Goal: Information Seeking & Learning: Learn about a topic

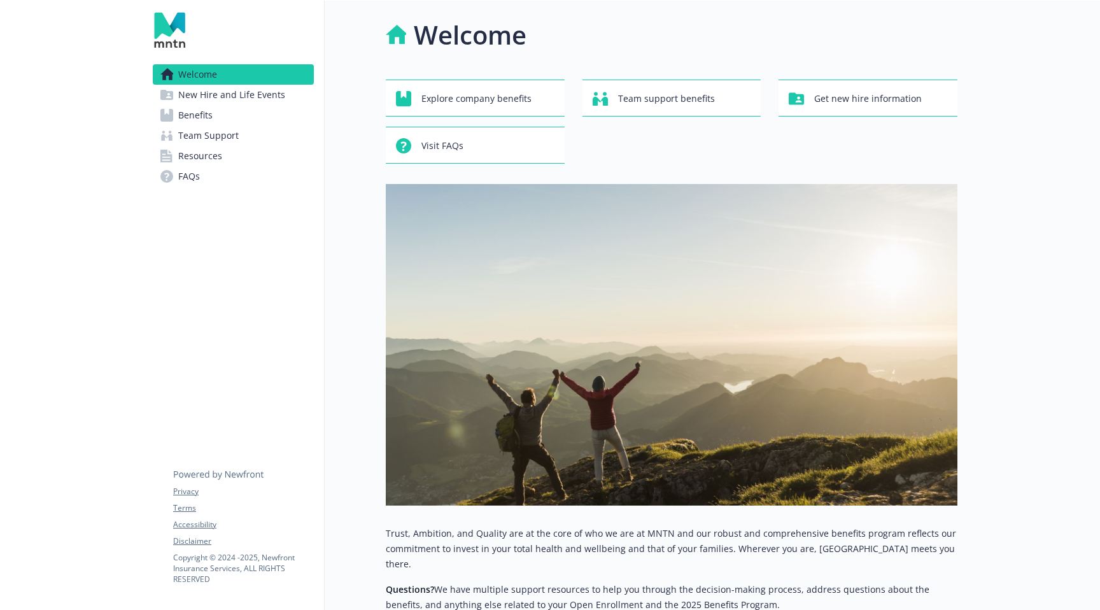
click at [248, 113] on link "Benefits" at bounding box center [233, 115] width 161 height 20
